Goal: Navigation & Orientation: Find specific page/section

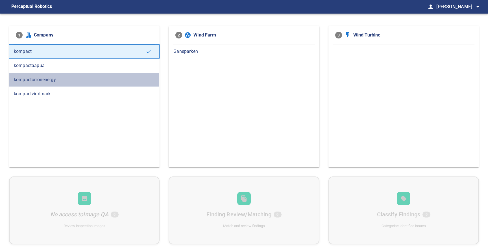
click at [55, 82] on span "kompactorronenergy" at bounding box center [84, 79] width 141 height 7
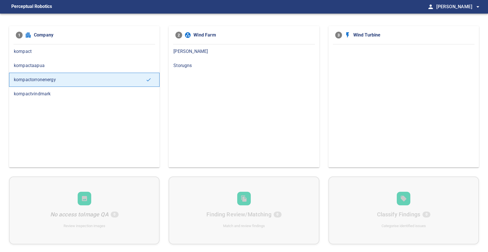
click at [196, 51] on span "[PERSON_NAME]" at bounding box center [244, 51] width 141 height 7
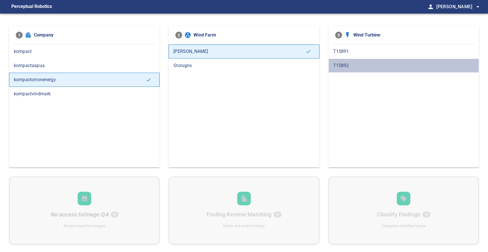
click at [340, 66] on span "T15892" at bounding box center [403, 65] width 141 height 7
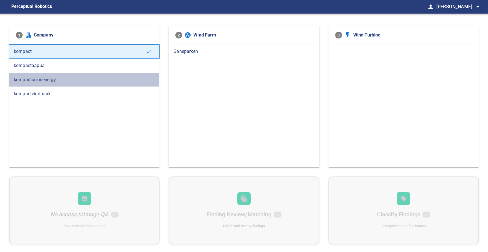
click at [40, 81] on span "kompactorronenergy" at bounding box center [84, 79] width 141 height 7
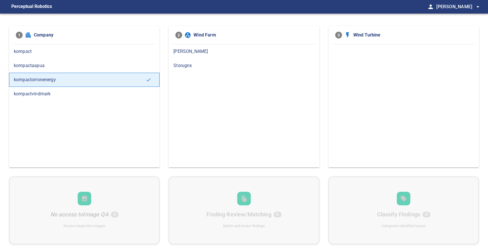
click at [227, 53] on span "[PERSON_NAME]" at bounding box center [244, 51] width 141 height 7
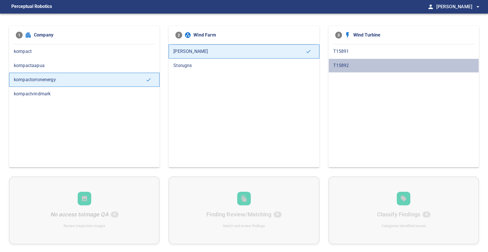
click at [350, 60] on div "T15892" at bounding box center [404, 65] width 151 height 14
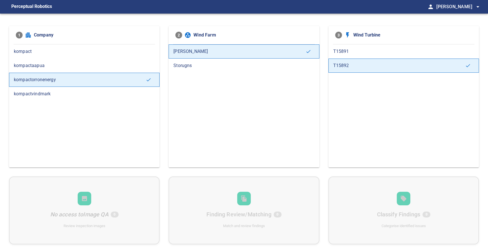
click at [343, 53] on span "T15891" at bounding box center [403, 51] width 141 height 7
